Goal: Information Seeking & Learning: Learn about a topic

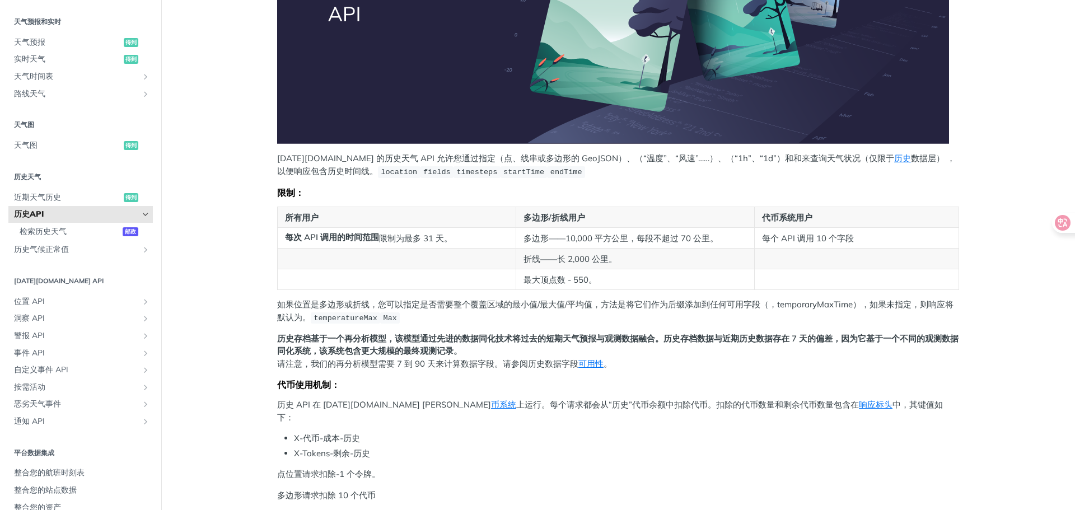
scroll to position [280, 0]
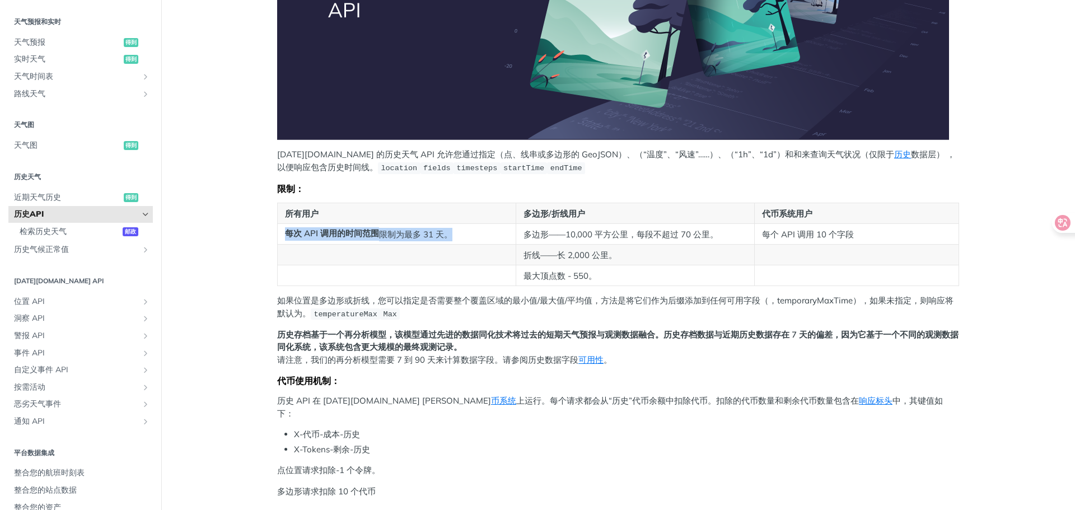
drag, startPoint x: 285, startPoint y: 230, endPoint x: 452, endPoint y: 235, distance: 167.0
click at [452, 235] on td "每次 API 调用的时间范围 限制为最多 31 天。" at bounding box center [397, 234] width 239 height 21
click at [501, 239] on td "每次 API 调用的时间范围 限制为最多 31 天。" at bounding box center [397, 234] width 239 height 21
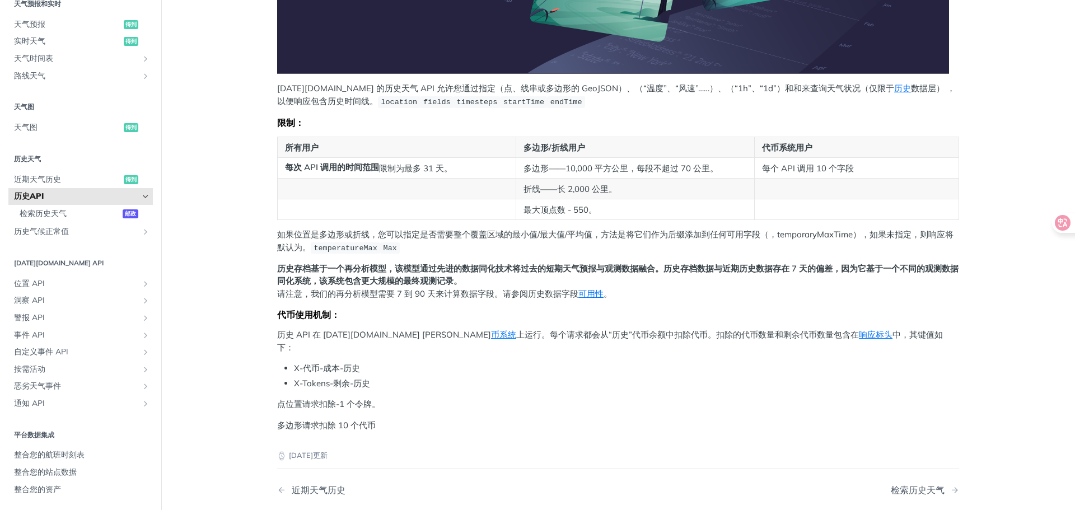
scroll to position [336, 0]
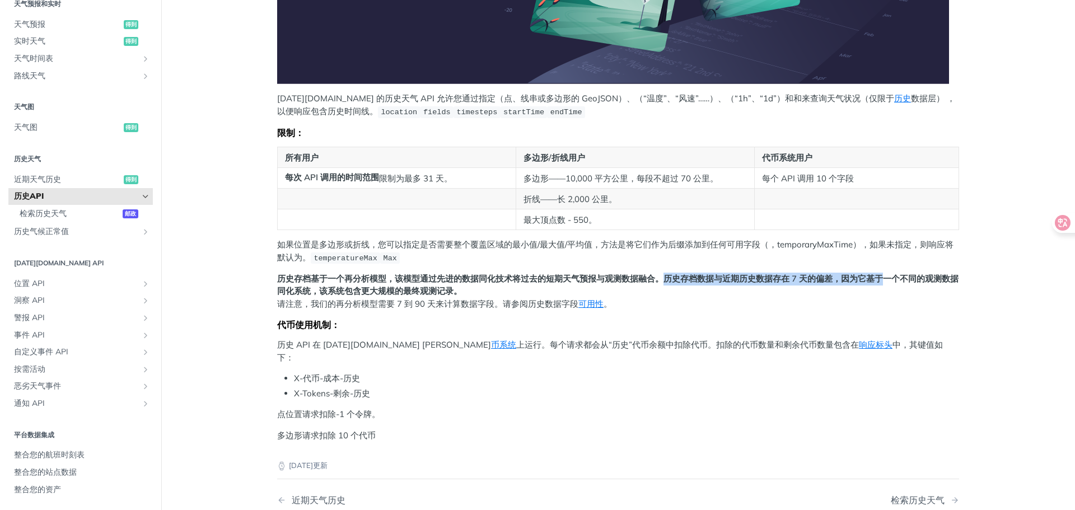
drag, startPoint x: 664, startPoint y: 278, endPoint x: 894, endPoint y: 278, distance: 230.2
click at [880, 278] on font "历史存档基于一个再分析模型，该模型通过先进的数据同化技术将过去的短期天气预报与观测数据融合。历史存档数据与近期历史数据存在 7 天的偏差，因为它基于一个不同的…" at bounding box center [618, 285] width 682 height 24
click at [886, 284] on p "历史存档基于一个再分析模型，该模型通过先进的数据同化技术将过去的短期天气预报与观测数据融合。历史存档数据与近期历史数据存在 7 天的偏差，因为它基于一个不同的…" at bounding box center [618, 292] width 682 height 38
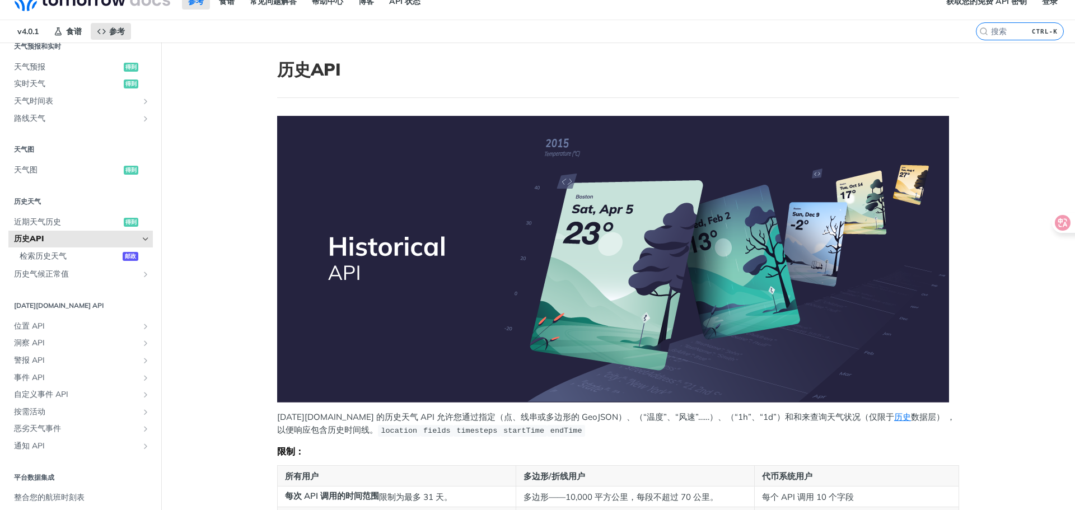
scroll to position [0, 0]
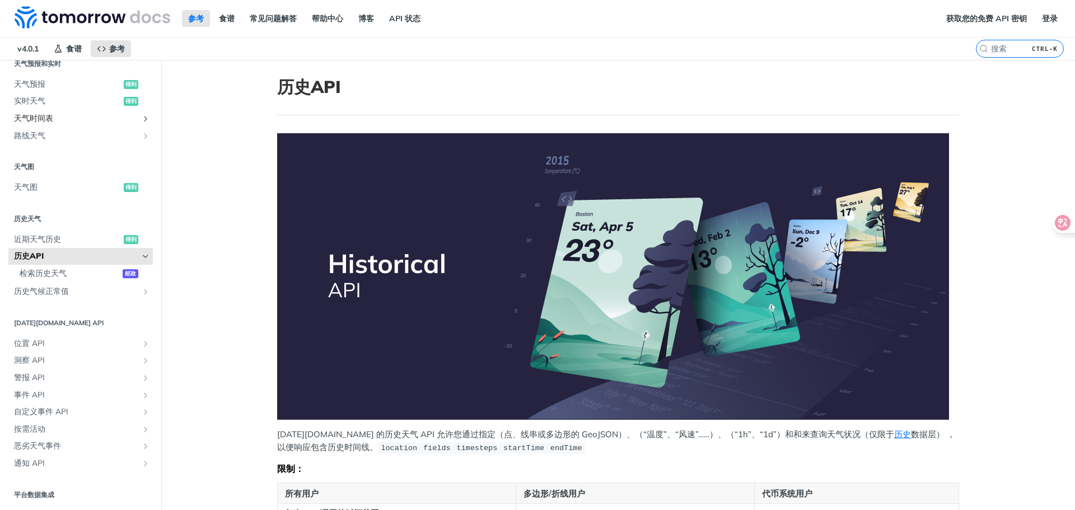
click at [85, 120] on span "天气时间表" at bounding box center [76, 118] width 124 height 11
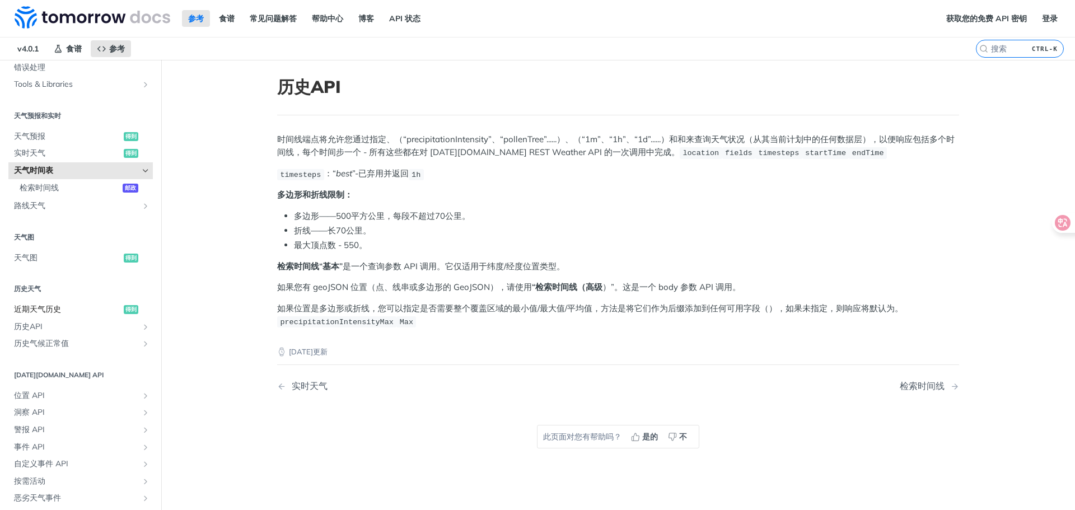
scroll to position [196, 0]
click at [69, 343] on font "历史气候正常值" at bounding box center [41, 347] width 55 height 10
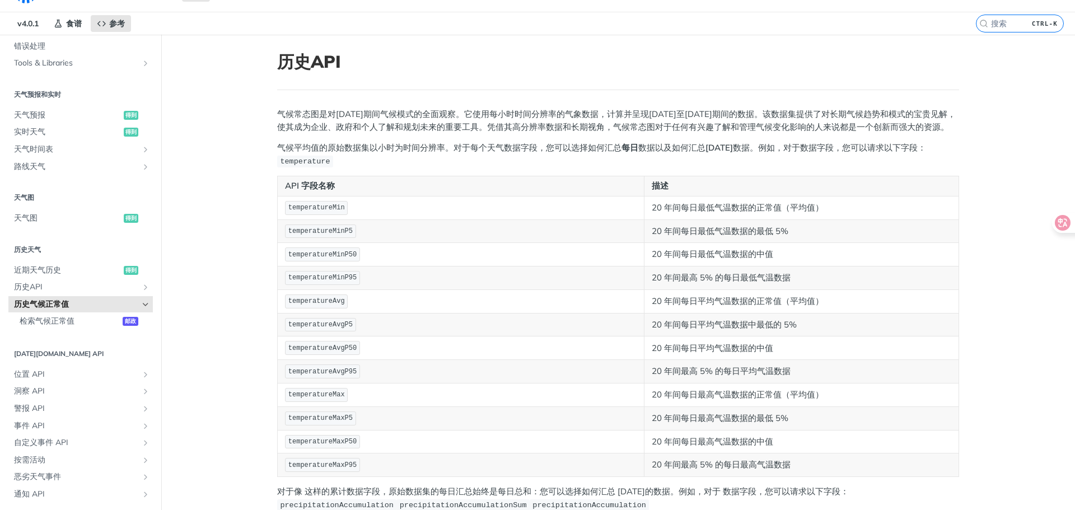
scroll to position [168, 0]
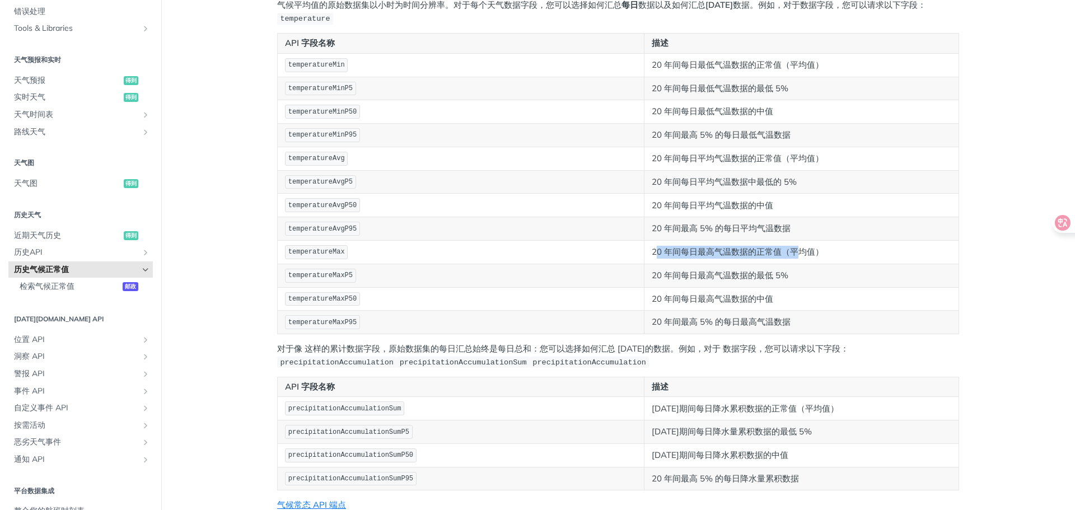
drag, startPoint x: 457, startPoint y: 241, endPoint x: 617, endPoint y: 242, distance: 160.2
click at [652, 246] on font "20 年间每日最高气温数据的正常值（平均值）" at bounding box center [738, 251] width 172 height 11
drag, startPoint x: 658, startPoint y: 243, endPoint x: 647, endPoint y: 243, distance: 11.2
click at [659, 246] on p "20 年间每日最高气温数据的正常值（平均值）" at bounding box center [802, 252] width 300 height 13
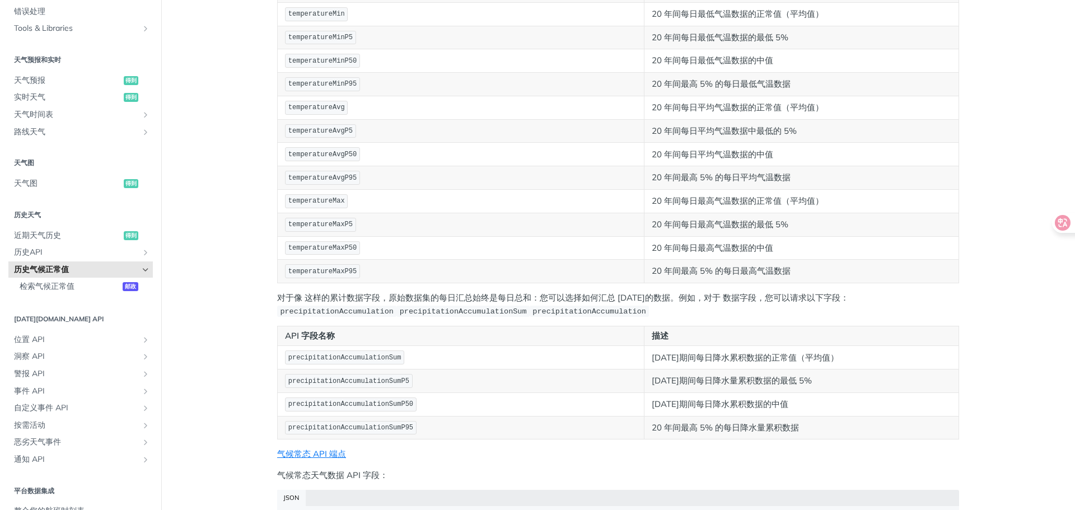
scroll to position [224, 0]
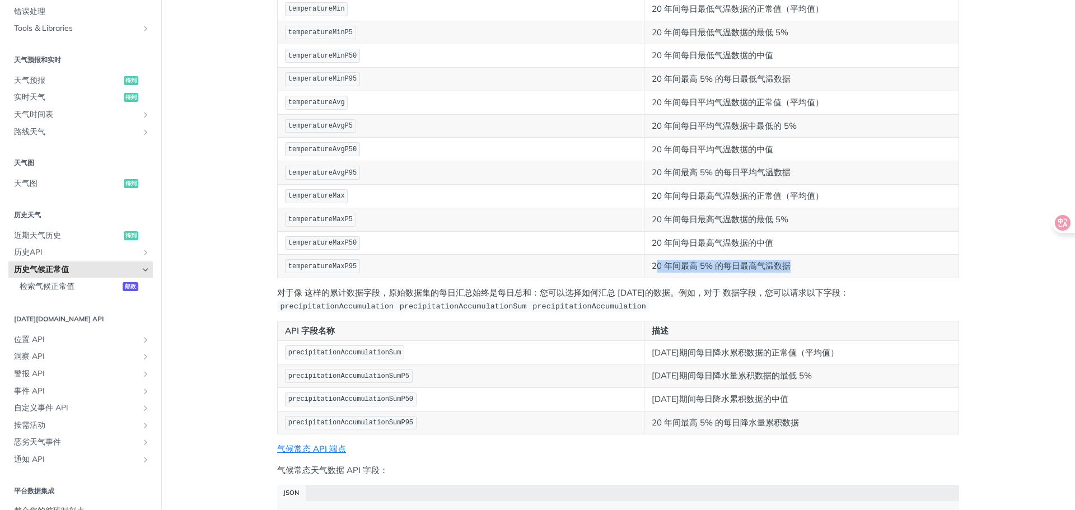
drag, startPoint x: 458, startPoint y: 241, endPoint x: 639, endPoint y: 246, distance: 181.5
click at [652, 260] on p "20 年间最高 5% 的每日最高气温数据" at bounding box center [802, 266] width 300 height 13
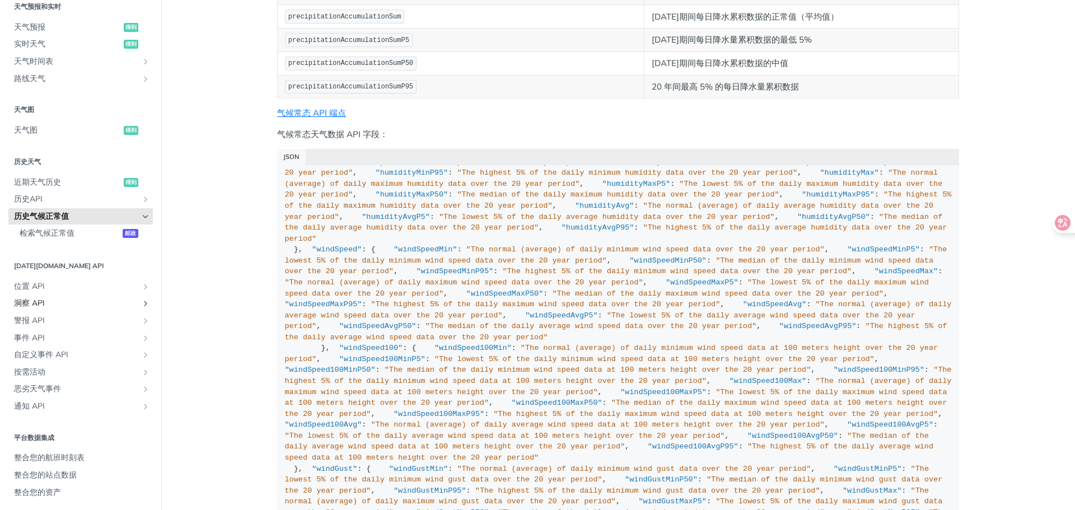
scroll to position [252, 0]
click at [150, 283] on icon "显示位置 API 的子页面" at bounding box center [145, 284] width 9 height 9
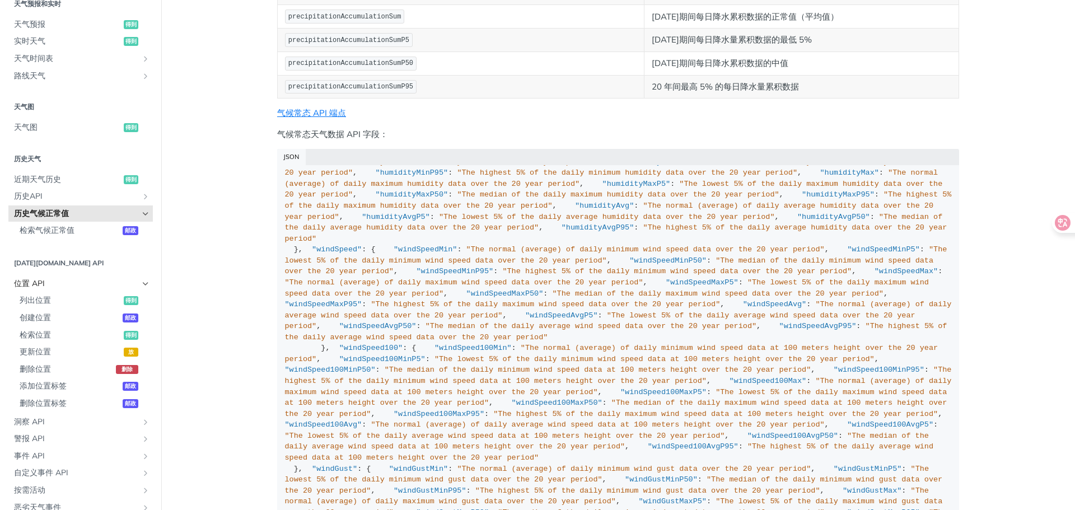
click at [150, 283] on icon "Hide subpages for Locations API" at bounding box center [145, 284] width 9 height 9
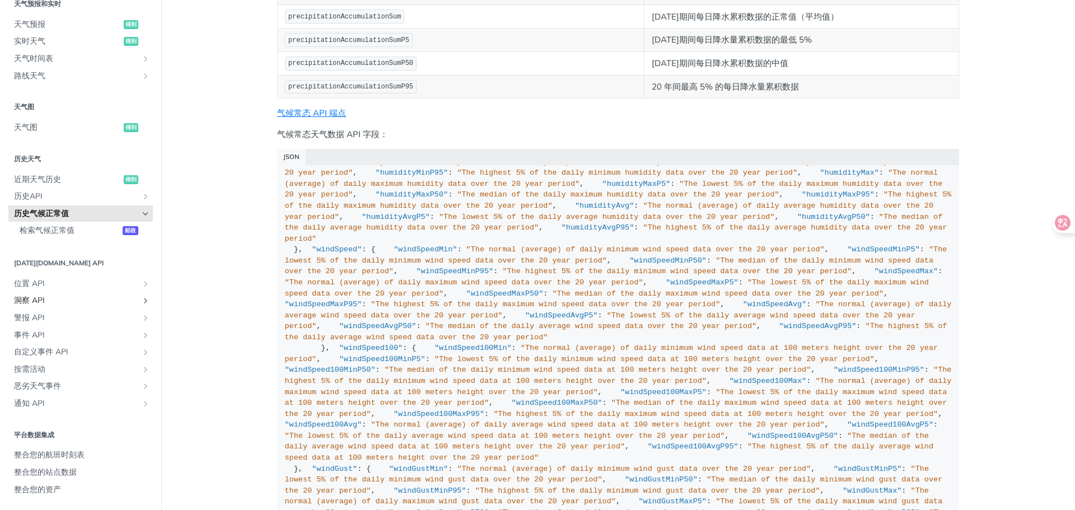
click at [150, 302] on icon "显示 Insights API 的子页面" at bounding box center [145, 300] width 9 height 9
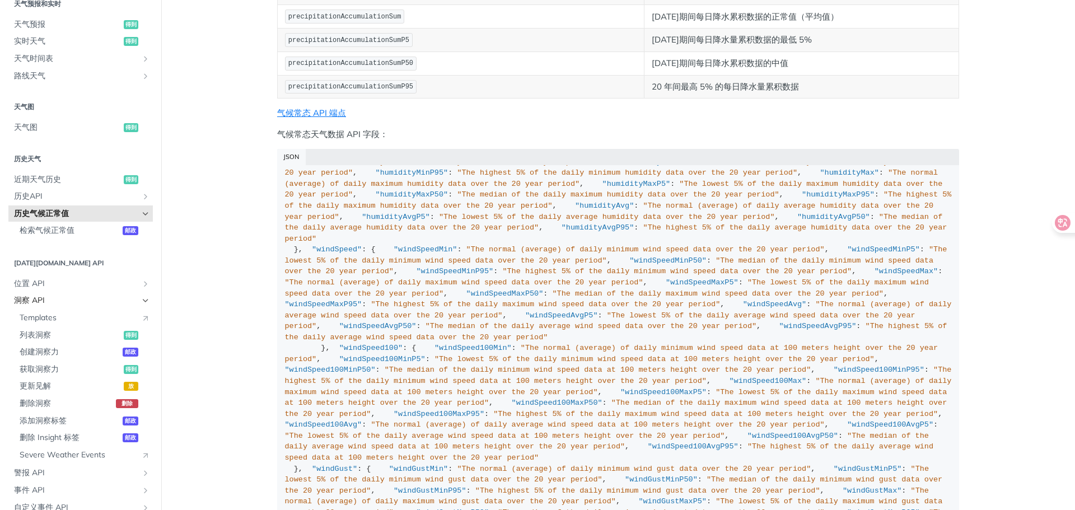
click at [150, 301] on icon "Hide subpages for Insights API" at bounding box center [145, 300] width 9 height 9
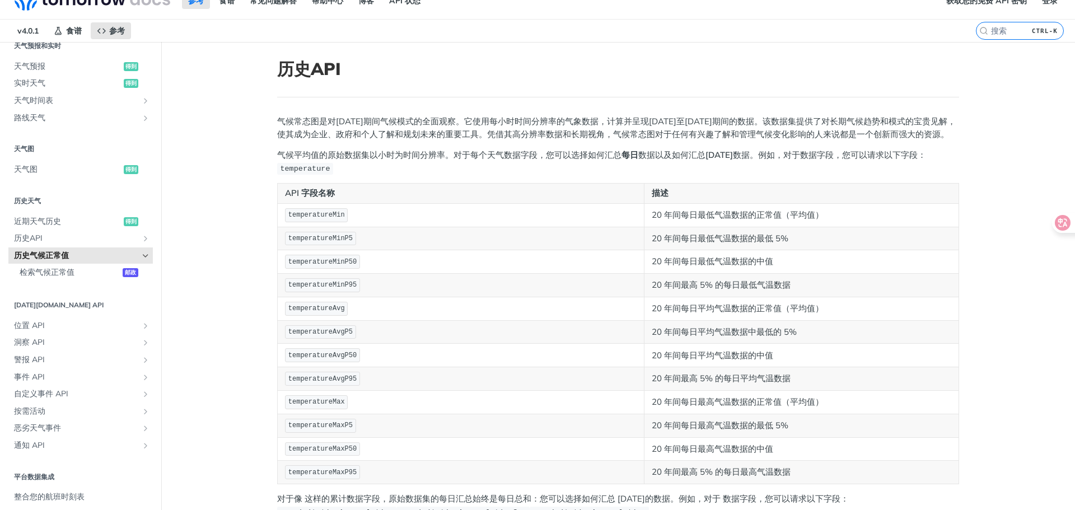
scroll to position [0, 0]
